Goal: Find specific page/section: Find specific page/section

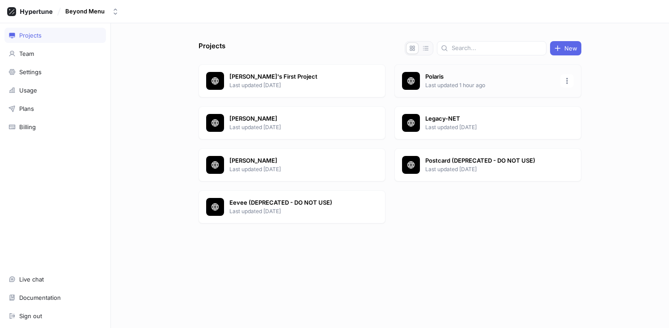
click at [433, 79] on p "Polaris" at bounding box center [491, 76] width 130 height 9
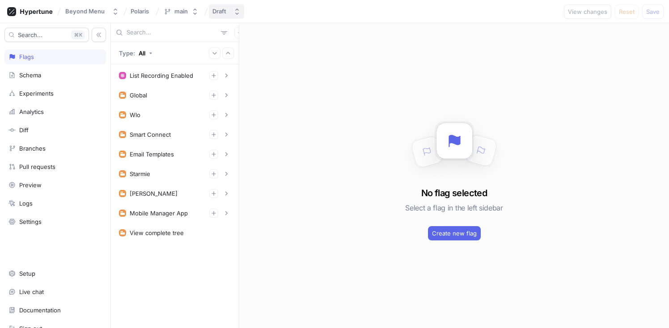
click at [232, 11] on button "Draft" at bounding box center [226, 11] width 35 height 15
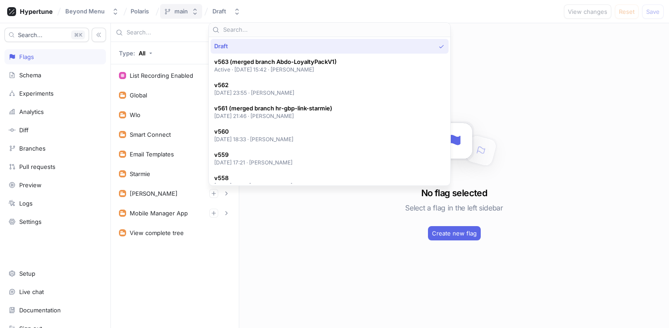
click at [198, 12] on button "main" at bounding box center [181, 11] width 42 height 15
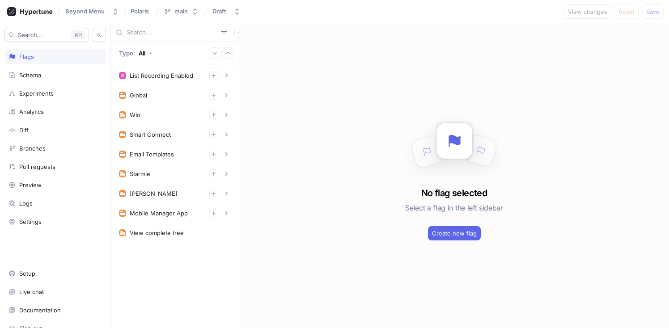
click at [293, 13] on div "Beyond Menu Polaris main Draft View changes Reset Save" at bounding box center [334, 11] width 669 height 23
click at [226, 12] on div "Draft" at bounding box center [221, 12] width 17 height 8
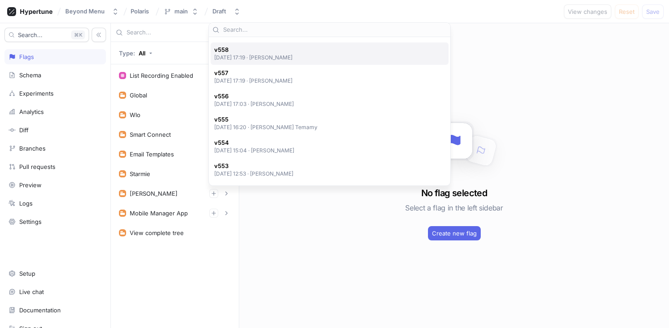
scroll to position [150, 0]
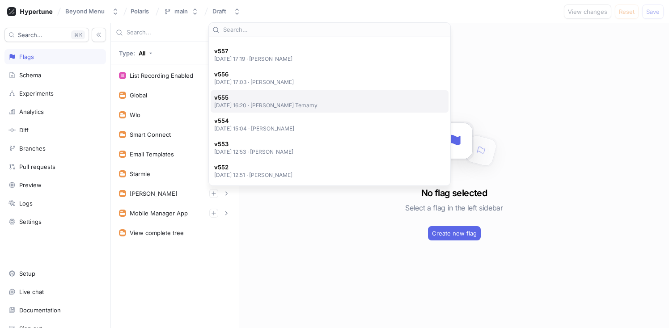
click at [297, 101] on span "v555" at bounding box center [266, 98] width 104 height 8
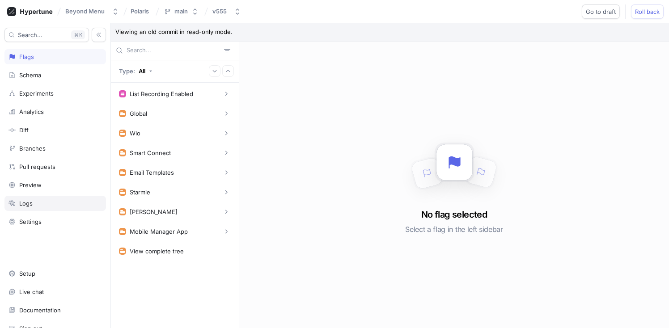
click at [38, 198] on div "Logs" at bounding box center [55, 203] width 102 height 15
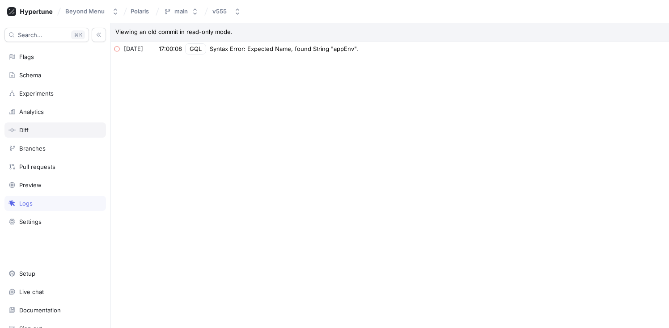
click at [43, 129] on div "Diff" at bounding box center [56, 130] width 94 height 7
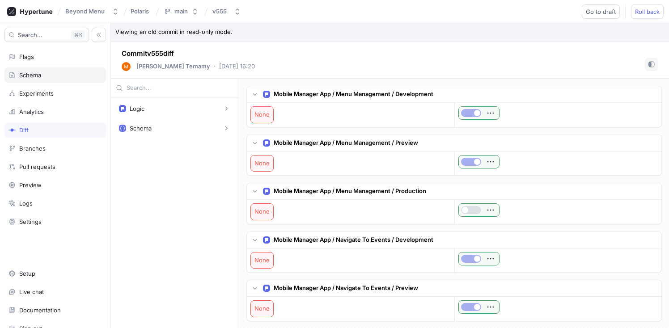
click at [64, 77] on div "Schema" at bounding box center [56, 75] width 94 height 7
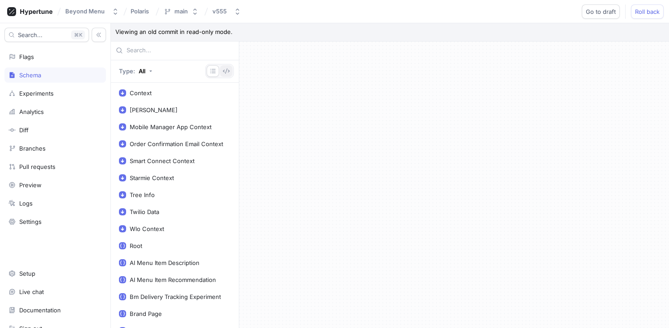
click at [225, 70] on icon "button" at bounding box center [226, 71] width 7 height 7
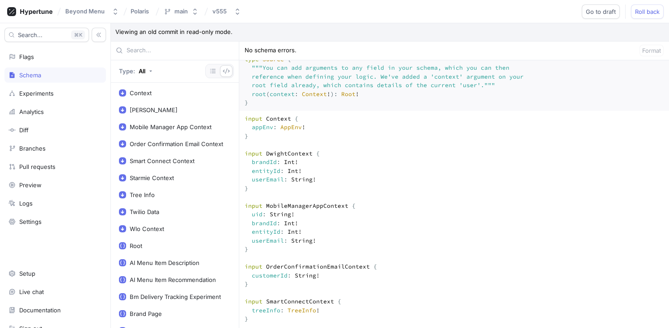
scroll to position [26, 0]
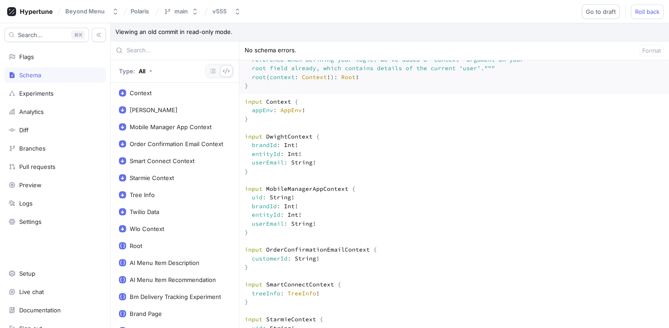
drag, startPoint x: 321, startPoint y: 243, endPoint x: 324, endPoint y: 239, distance: 5.1
drag, startPoint x: 287, startPoint y: 250, endPoint x: 232, endPoint y: 209, distance: 68.6
click at [232, 209] on div "Type: All Context [PERSON_NAME] Context Mobile Manager App Context Order Confir…" at bounding box center [390, 185] width 558 height 287
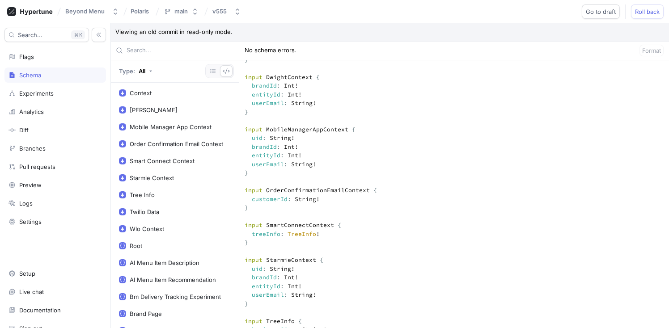
scroll to position [0, 0]
